Goal: Check status: Verify the current state of an ongoing process or item

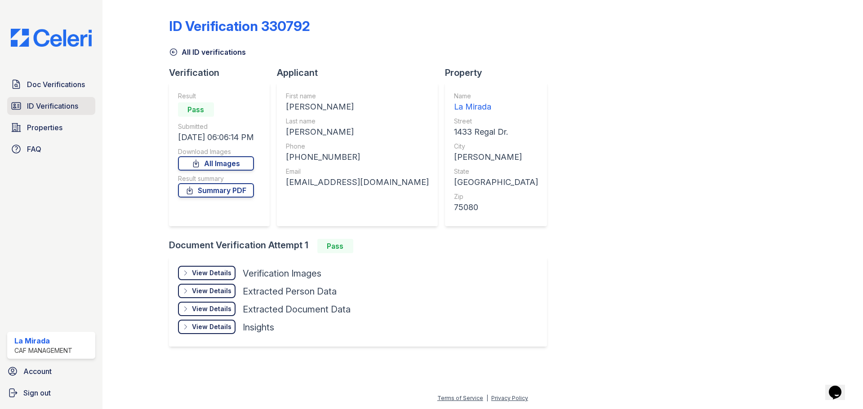
click at [69, 107] on span "ID Verifications" at bounding box center [52, 106] width 51 height 11
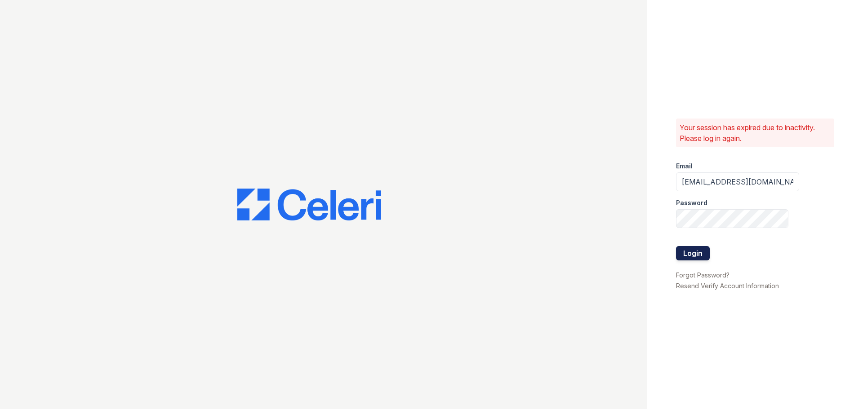
click at [691, 256] on button "Login" at bounding box center [693, 253] width 34 height 14
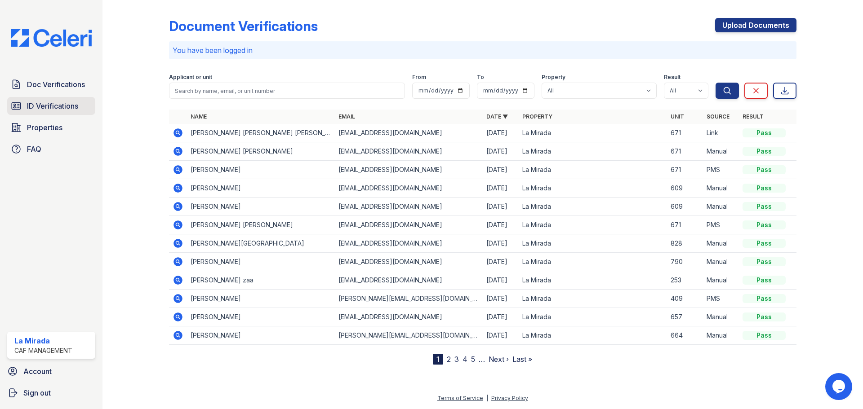
click at [43, 103] on span "ID Verifications" at bounding box center [52, 106] width 51 height 11
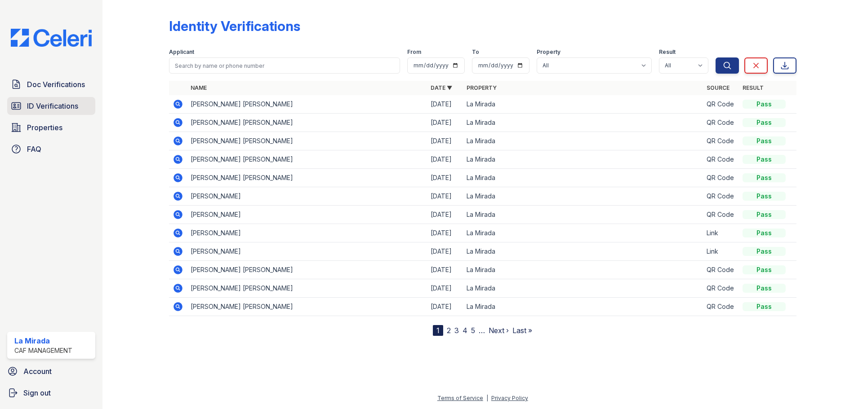
click at [42, 102] on span "ID Verifications" at bounding box center [52, 106] width 51 height 11
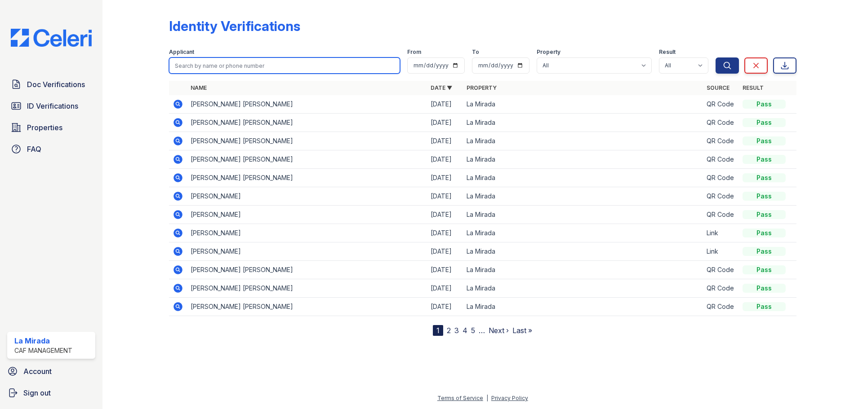
click at [247, 69] on input "search" at bounding box center [284, 66] width 231 height 16
type input "david"
click at [715, 58] on button "Search" at bounding box center [726, 66] width 23 height 16
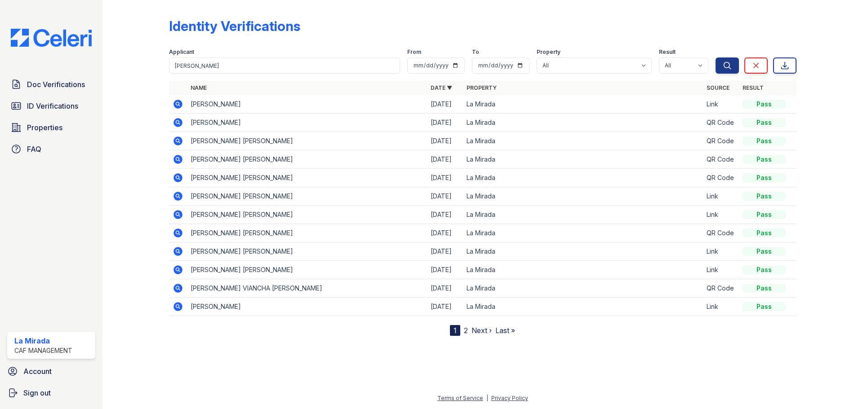
click at [179, 104] on icon at bounding box center [177, 104] width 9 height 9
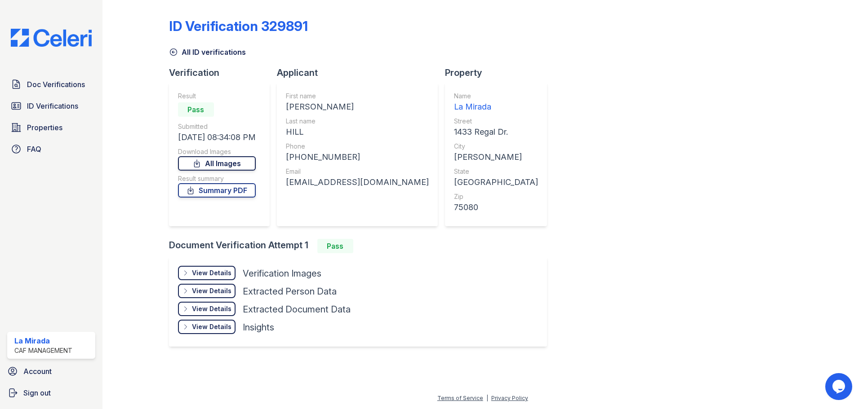
click at [211, 164] on link "All Images" at bounding box center [217, 163] width 78 height 14
click at [210, 192] on link "Summary PDF" at bounding box center [217, 190] width 78 height 14
